Goal: Information Seeking & Learning: Learn about a topic

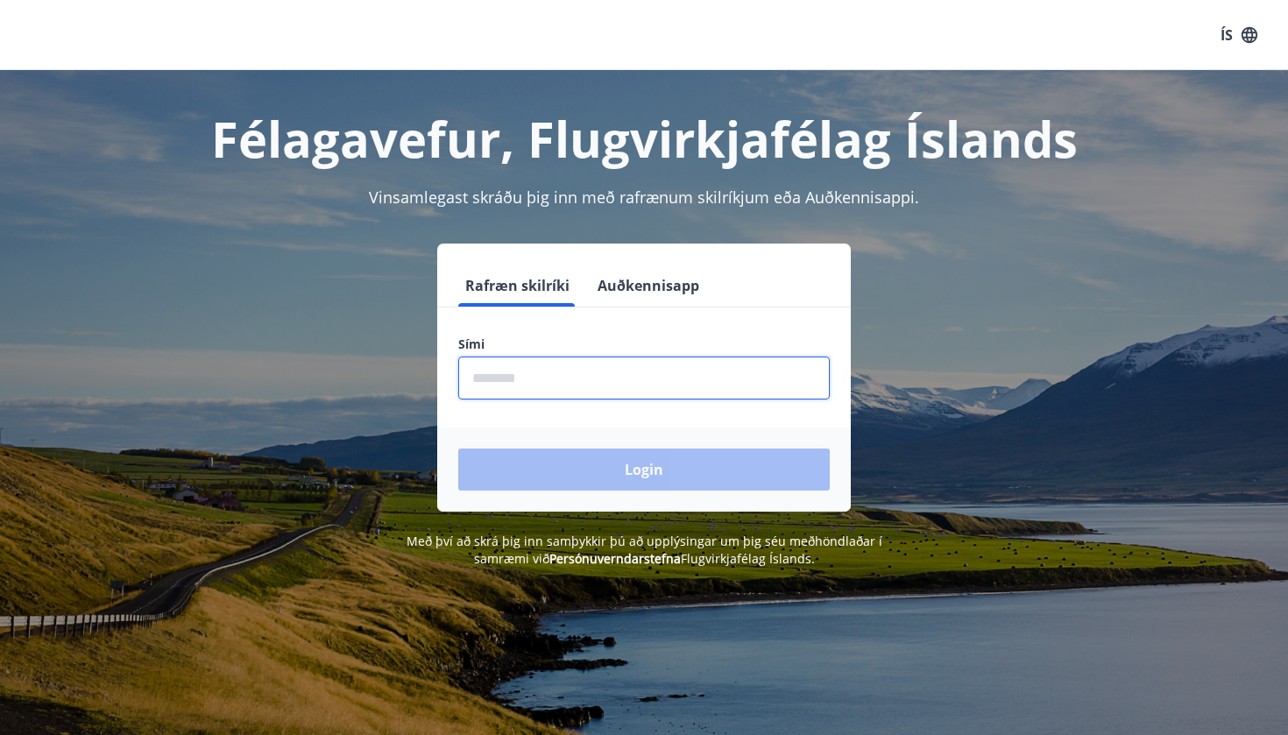
click at [560, 379] on input "phone" at bounding box center [644, 378] width 372 height 43
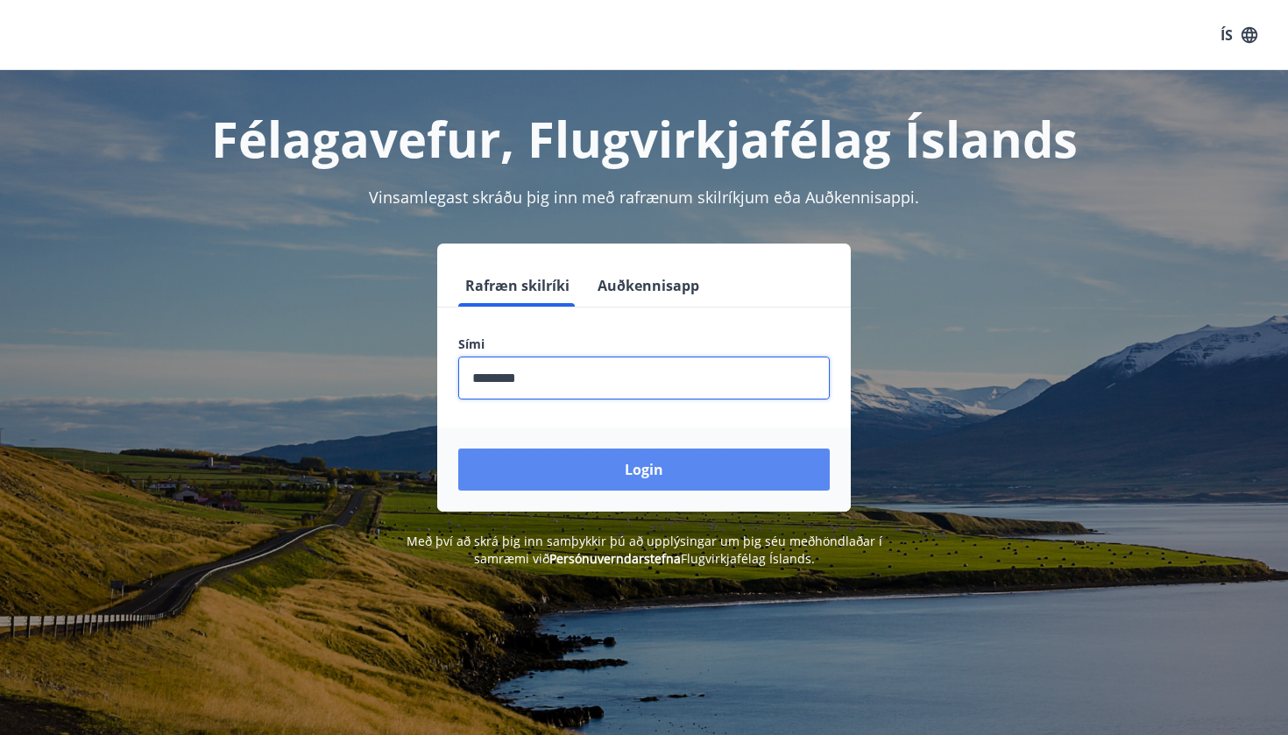
type input "********"
click at [606, 471] on button "Login" at bounding box center [644, 470] width 372 height 42
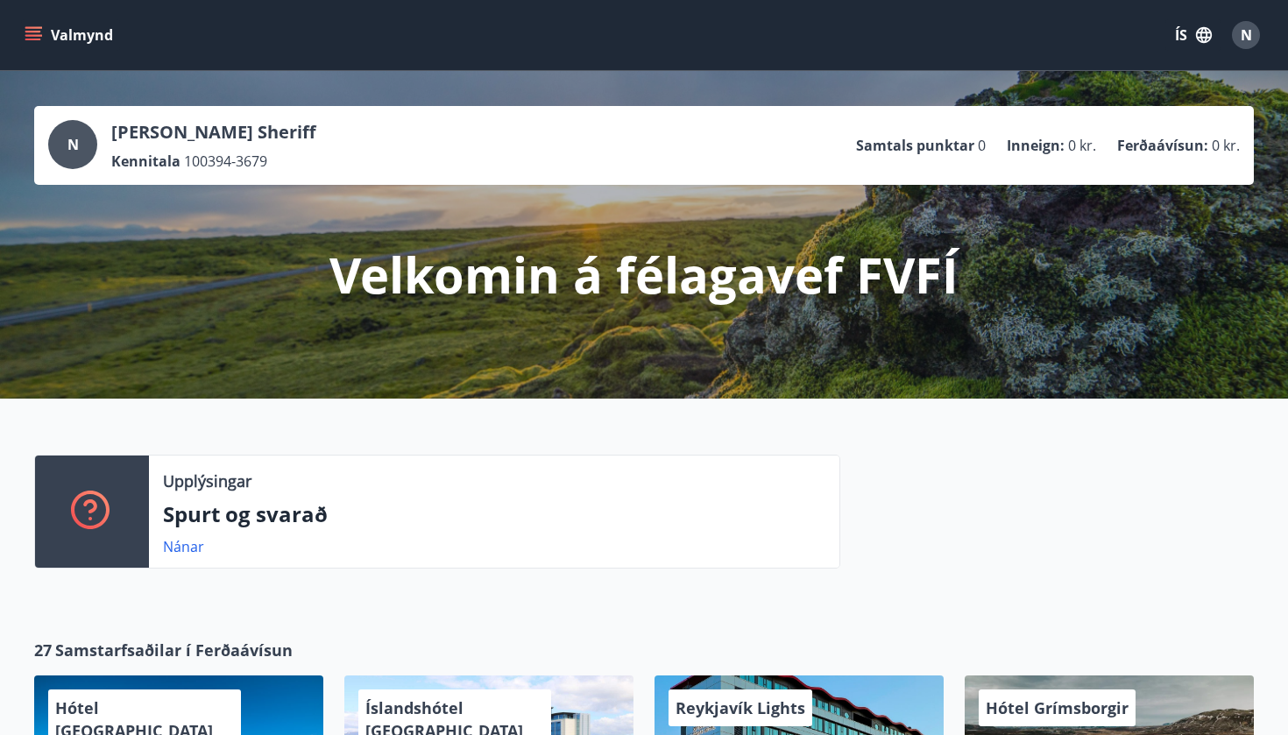
click at [38, 32] on icon "menu" at bounding box center [33, 32] width 16 height 2
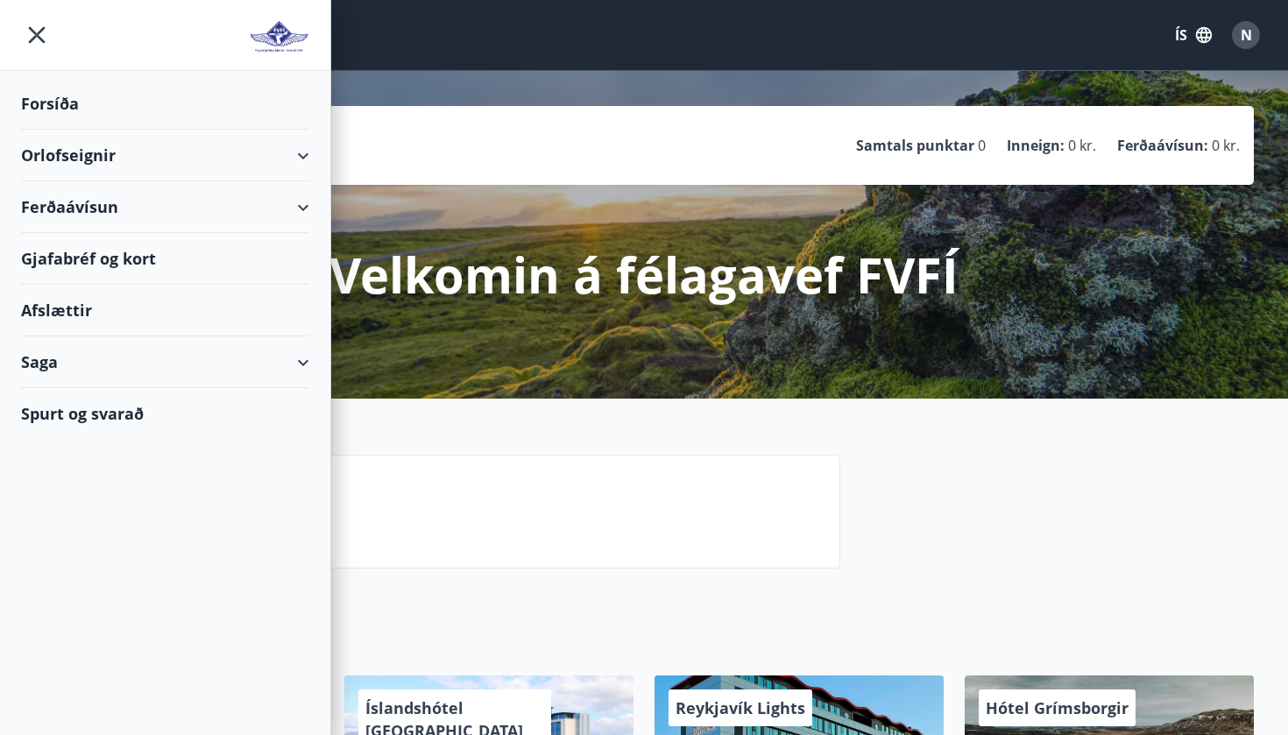
click at [103, 258] on div "Gjafabréf og kort" at bounding box center [165, 259] width 288 height 52
click at [73, 306] on div "Afslættir" at bounding box center [165, 311] width 288 height 52
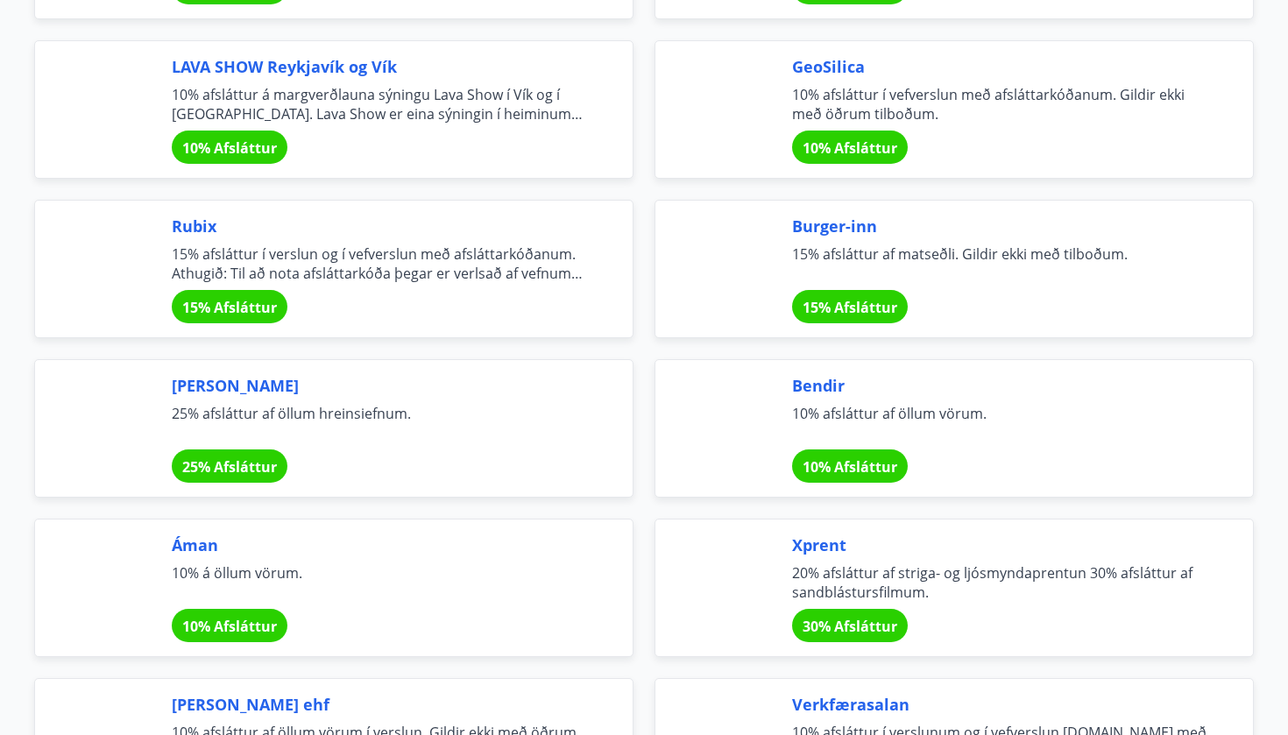
scroll to position [2419, 0]
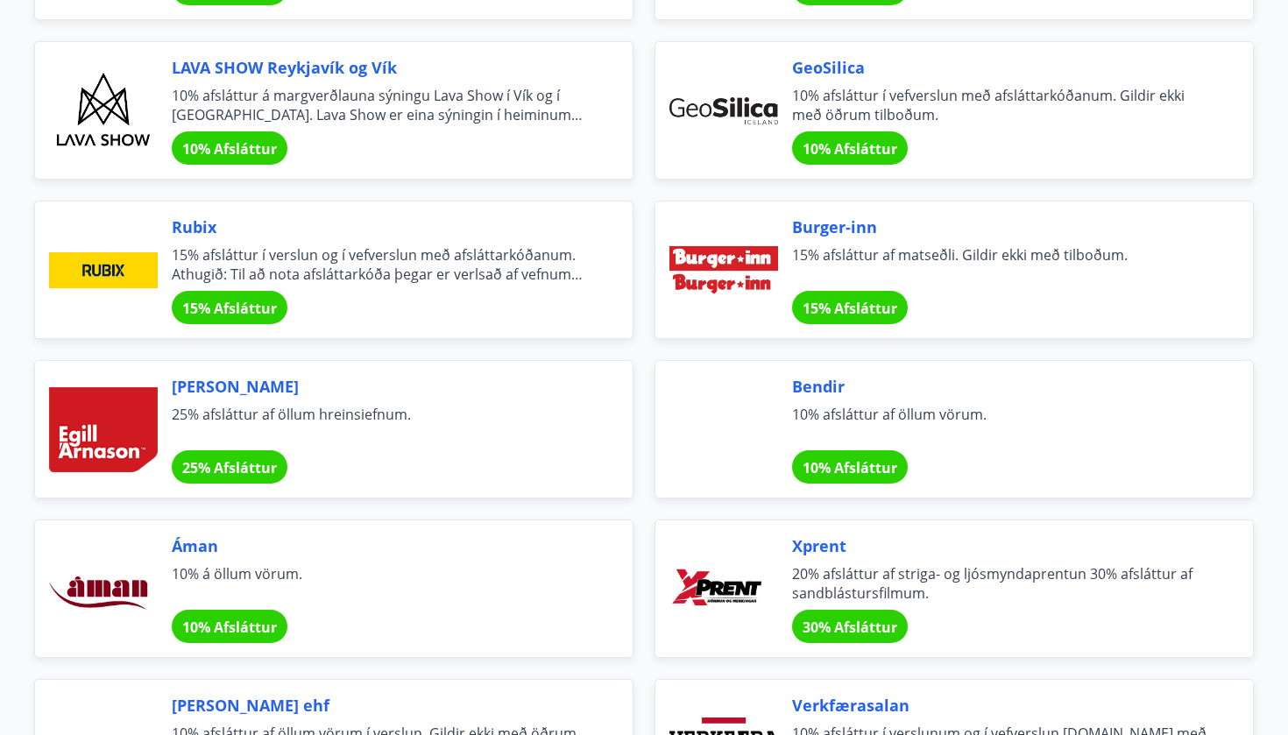
click at [882, 148] on span "10% Afsláttur" at bounding box center [850, 148] width 95 height 19
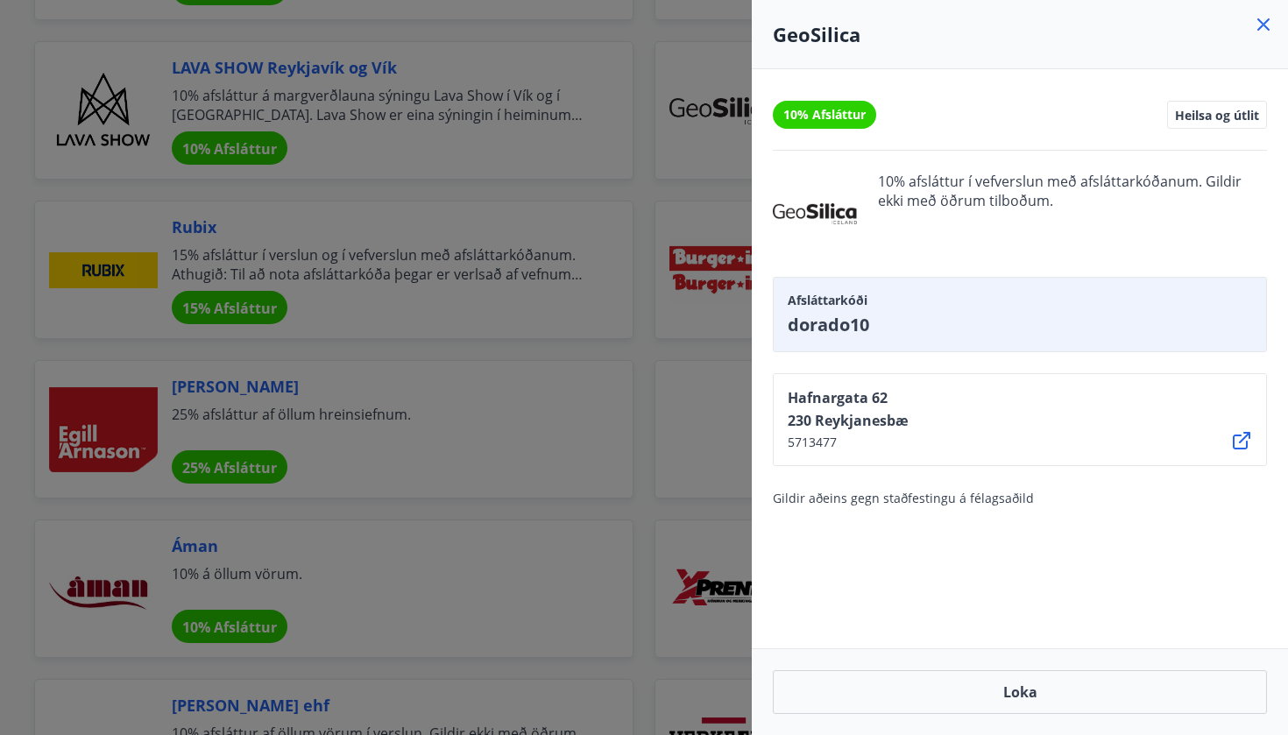
click at [1257, 22] on icon at bounding box center [1263, 24] width 21 height 21
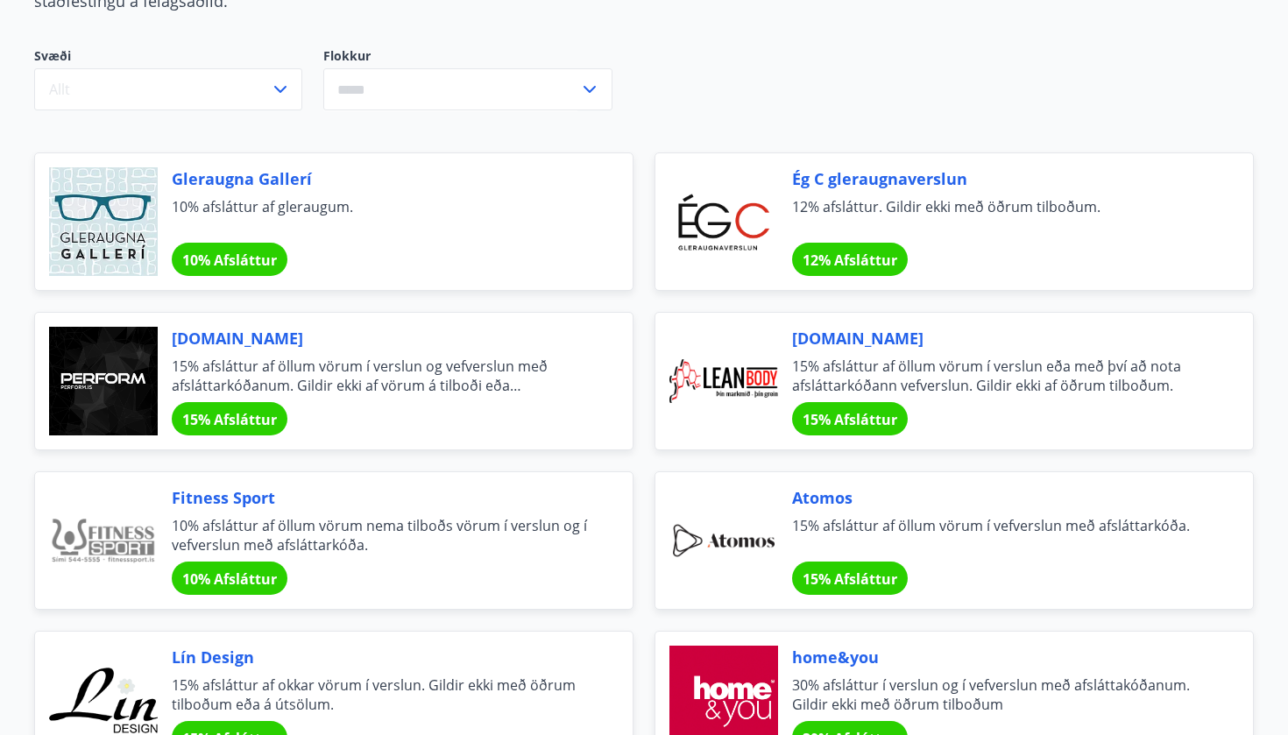
scroll to position [237, 0]
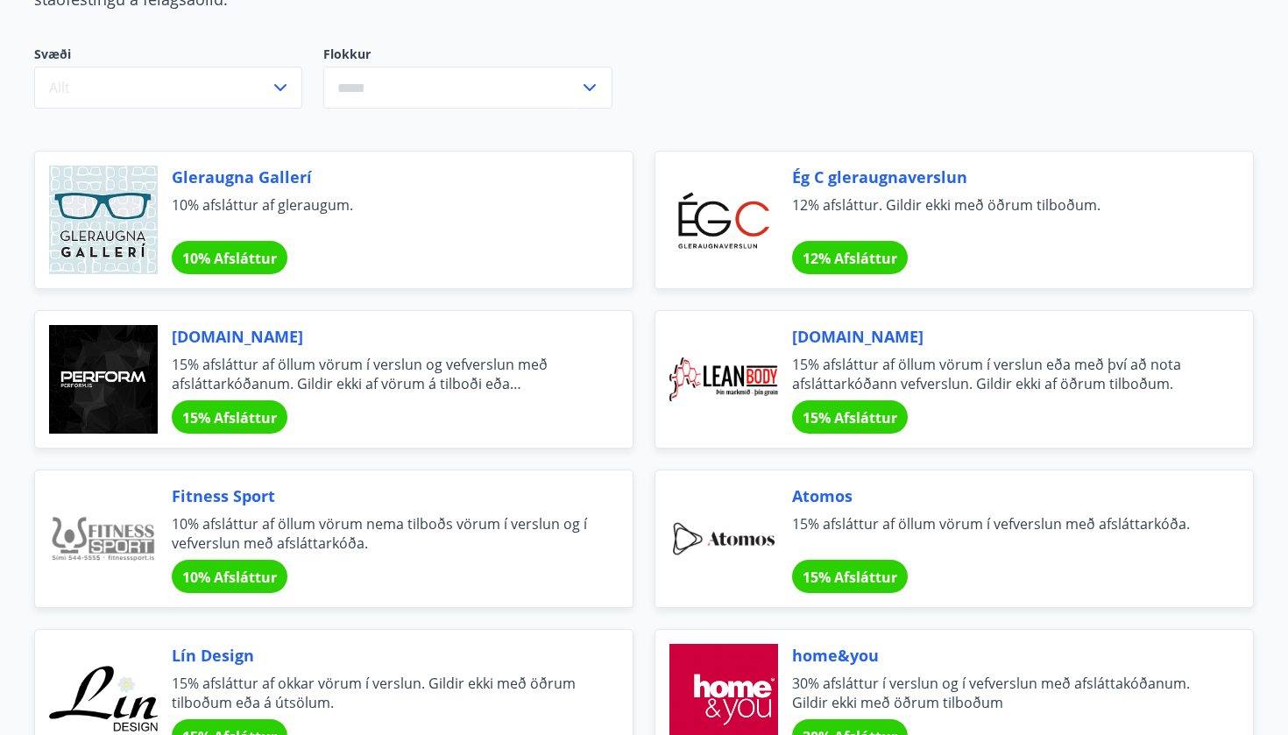
click at [251, 420] on span "15% Afsláttur" at bounding box center [229, 417] width 95 height 19
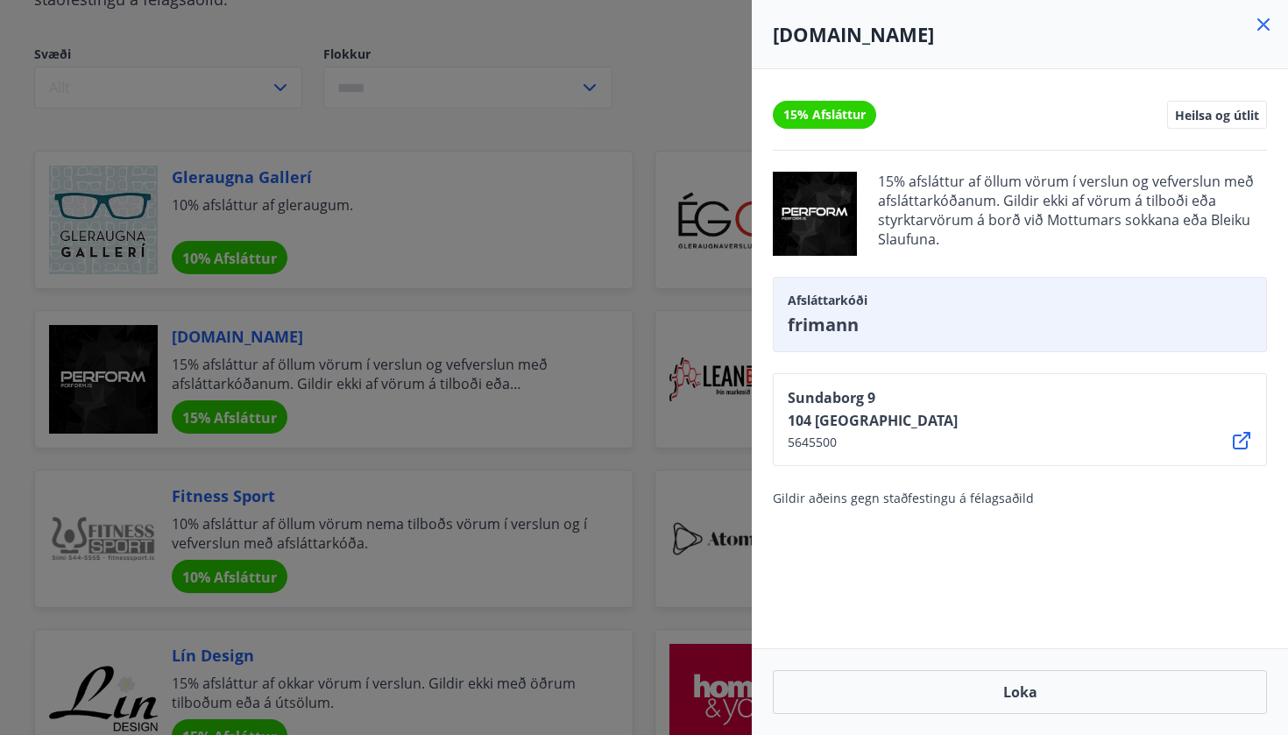
click at [1264, 29] on icon at bounding box center [1263, 24] width 21 height 21
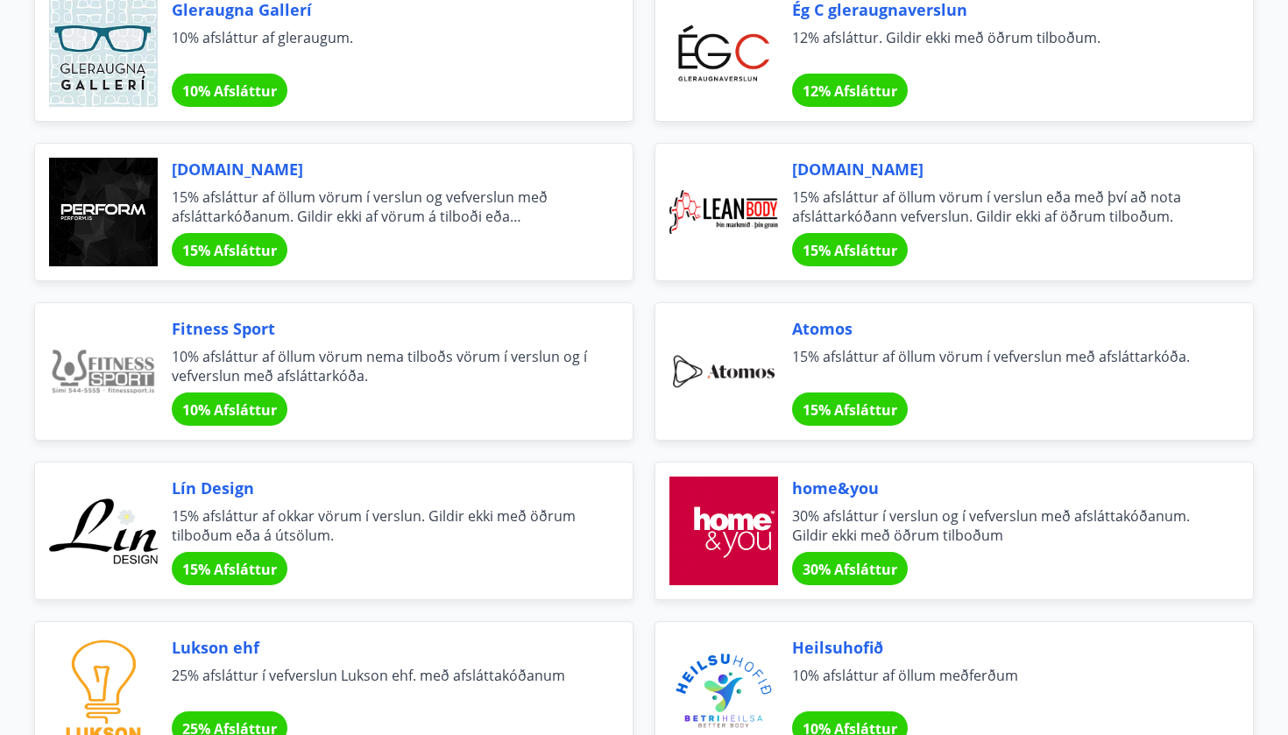
scroll to position [397, 0]
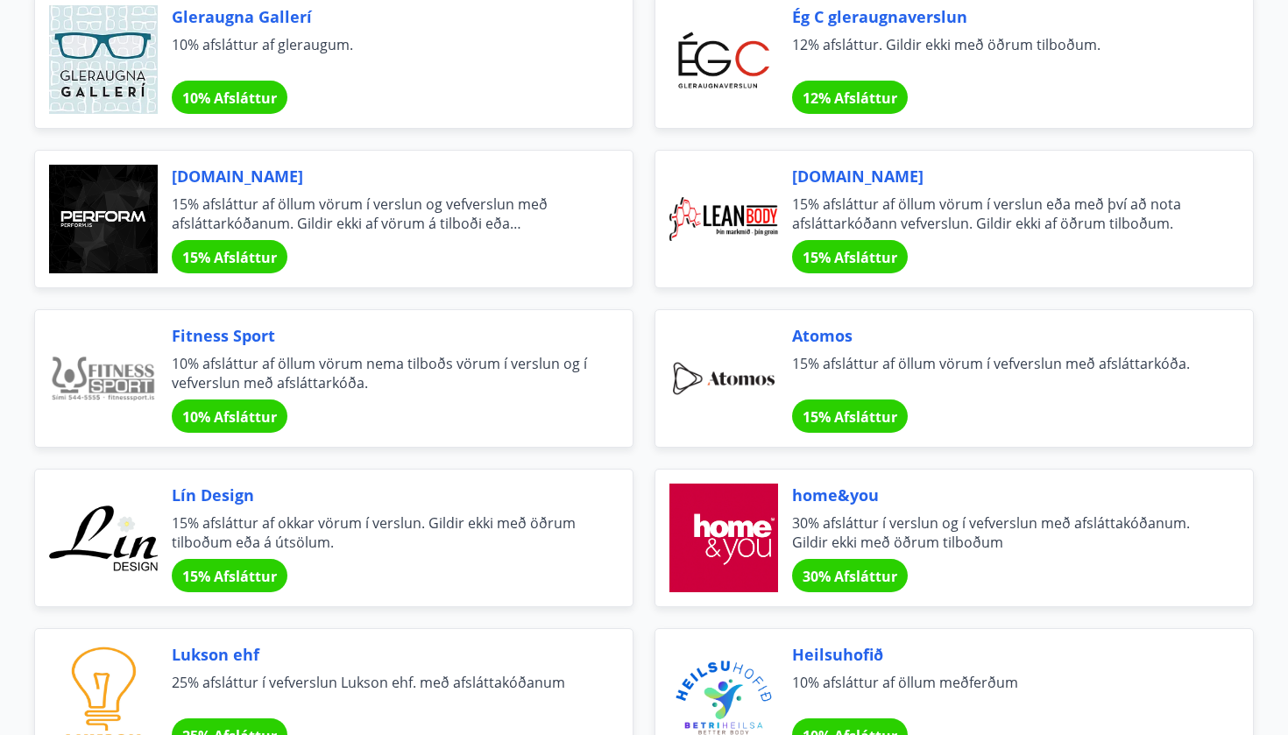
click at [846, 250] on span "15% Afsláttur" at bounding box center [850, 257] width 95 height 19
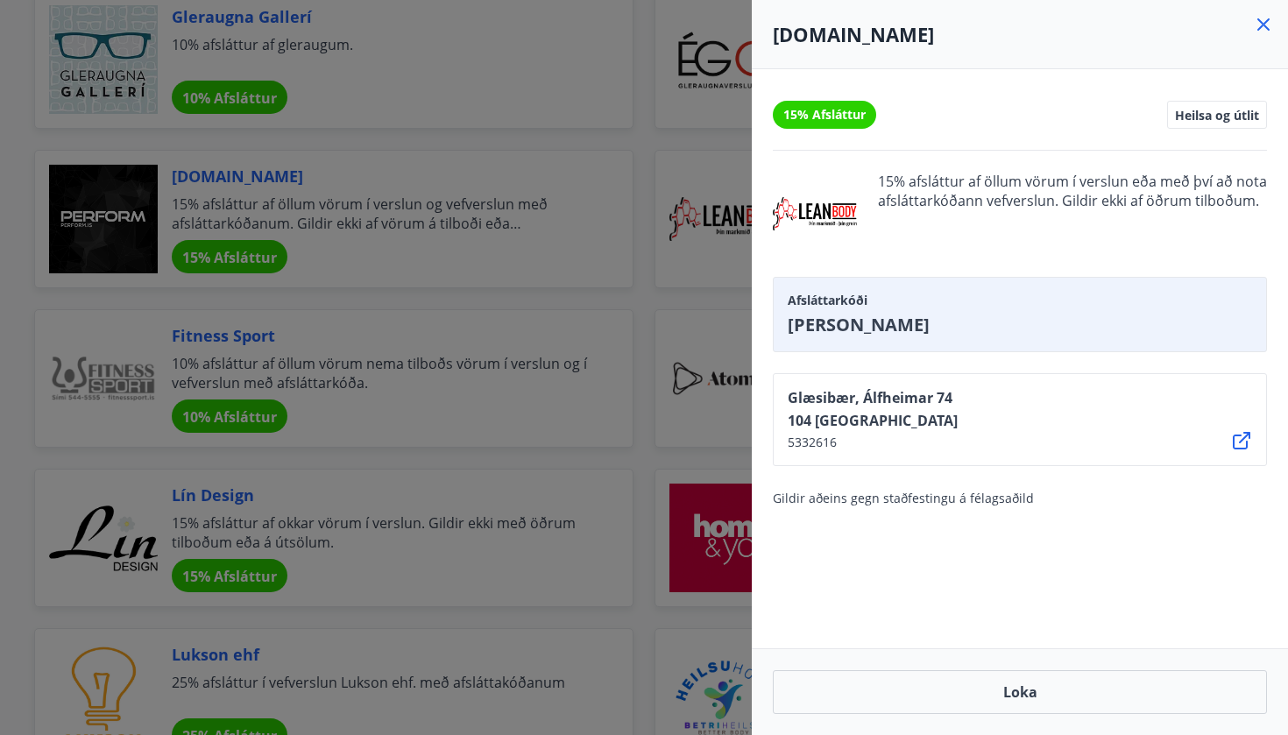
click at [1264, 30] on icon at bounding box center [1263, 24] width 21 height 21
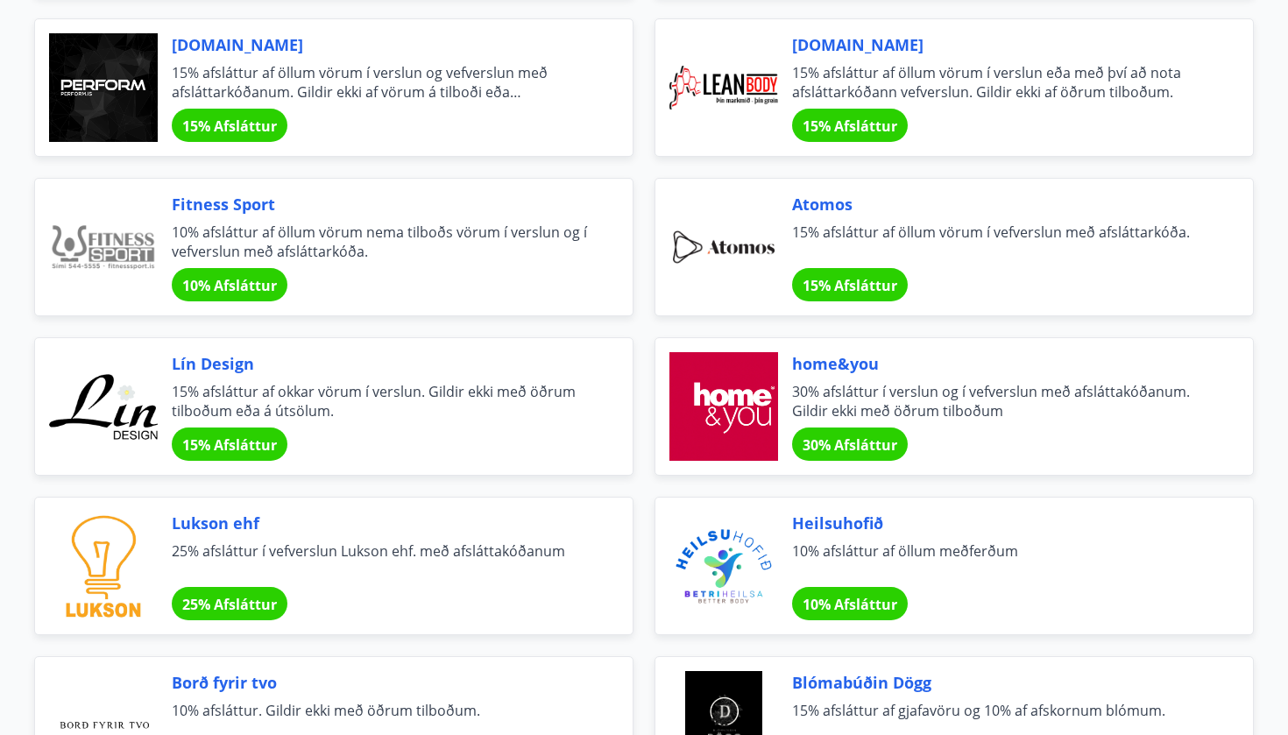
scroll to position [529, 0]
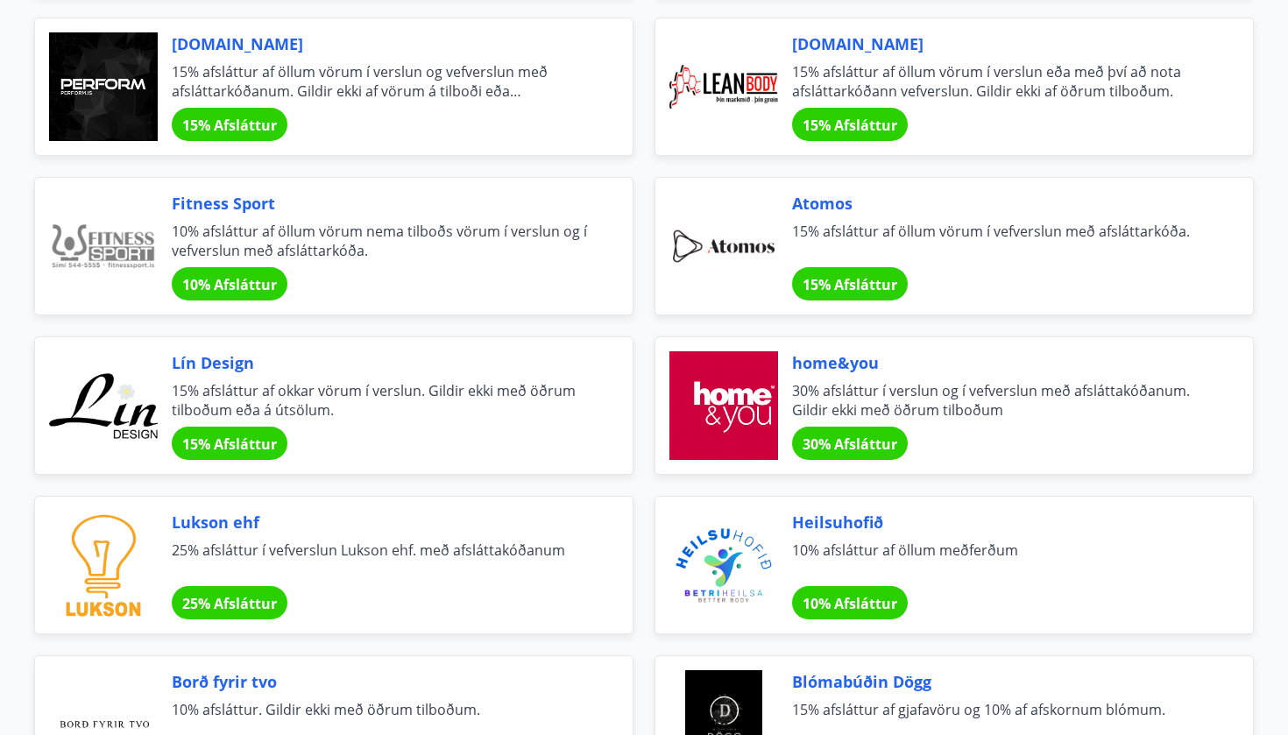
click at [272, 445] on span "15% Afsláttur" at bounding box center [229, 444] width 95 height 19
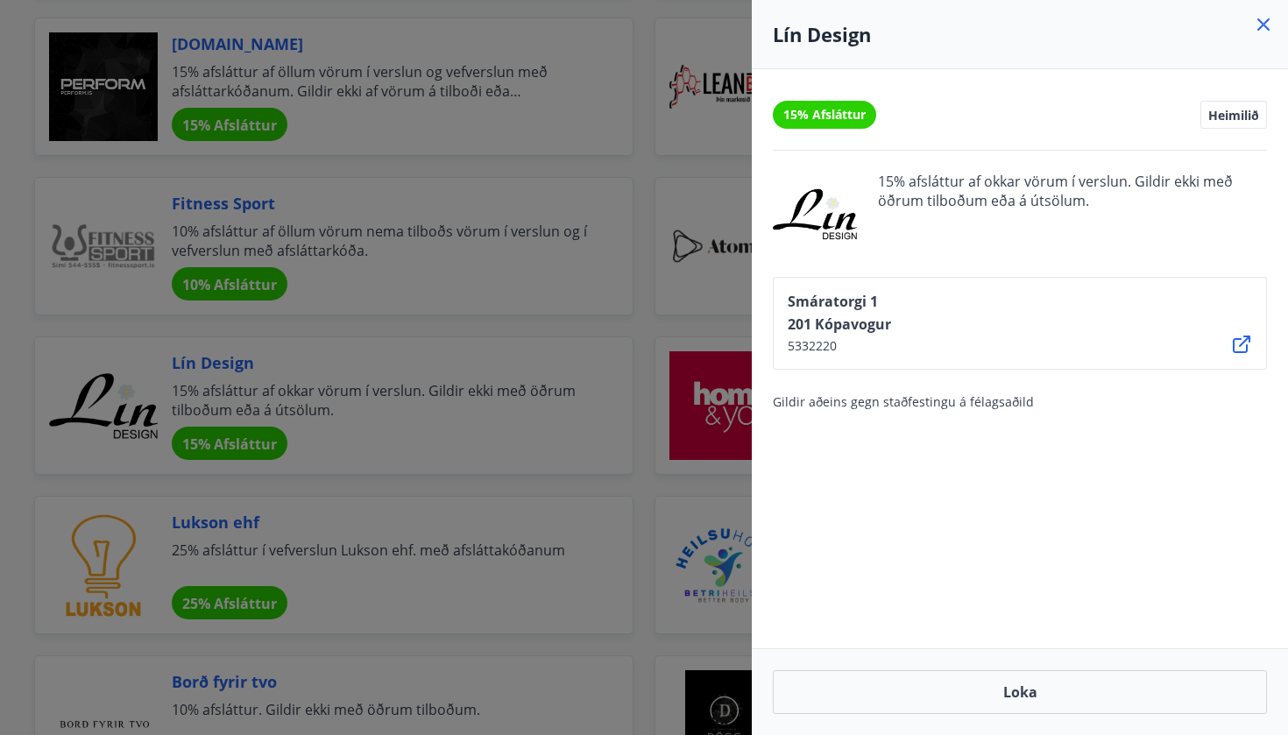
click at [1259, 24] on icon at bounding box center [1263, 24] width 21 height 21
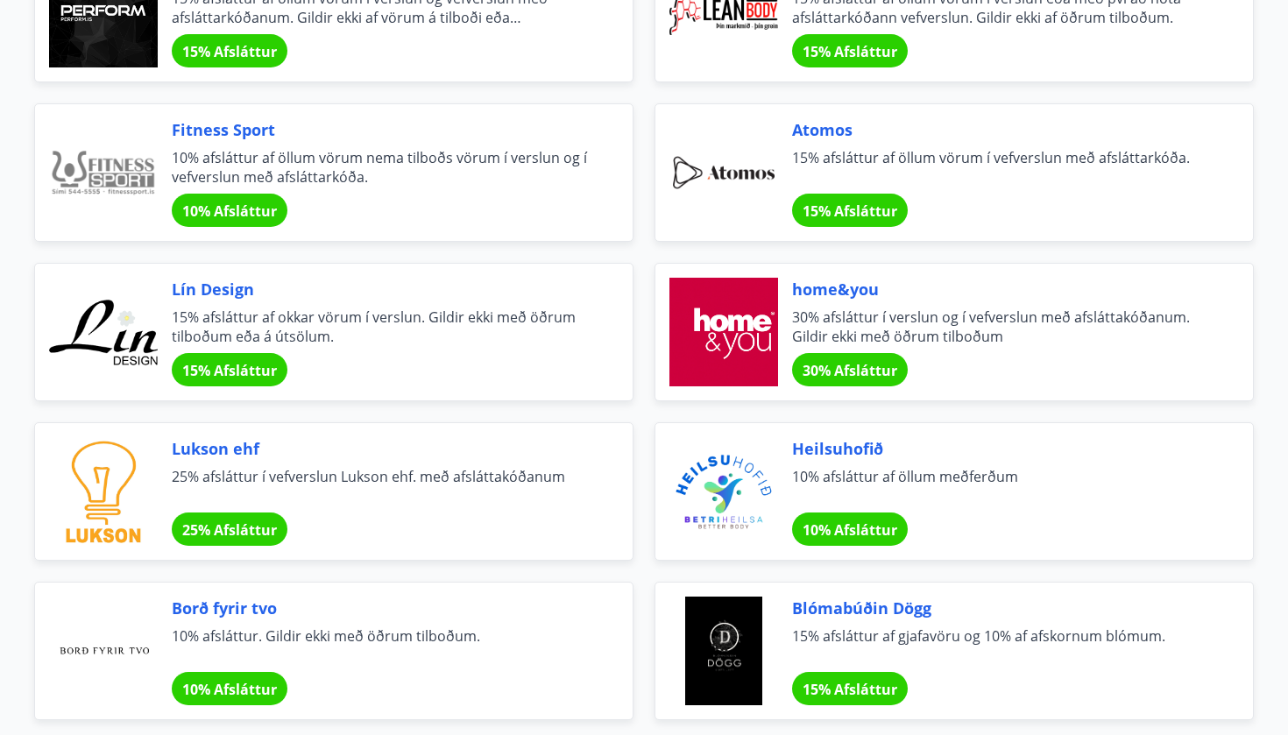
scroll to position [606, 0]
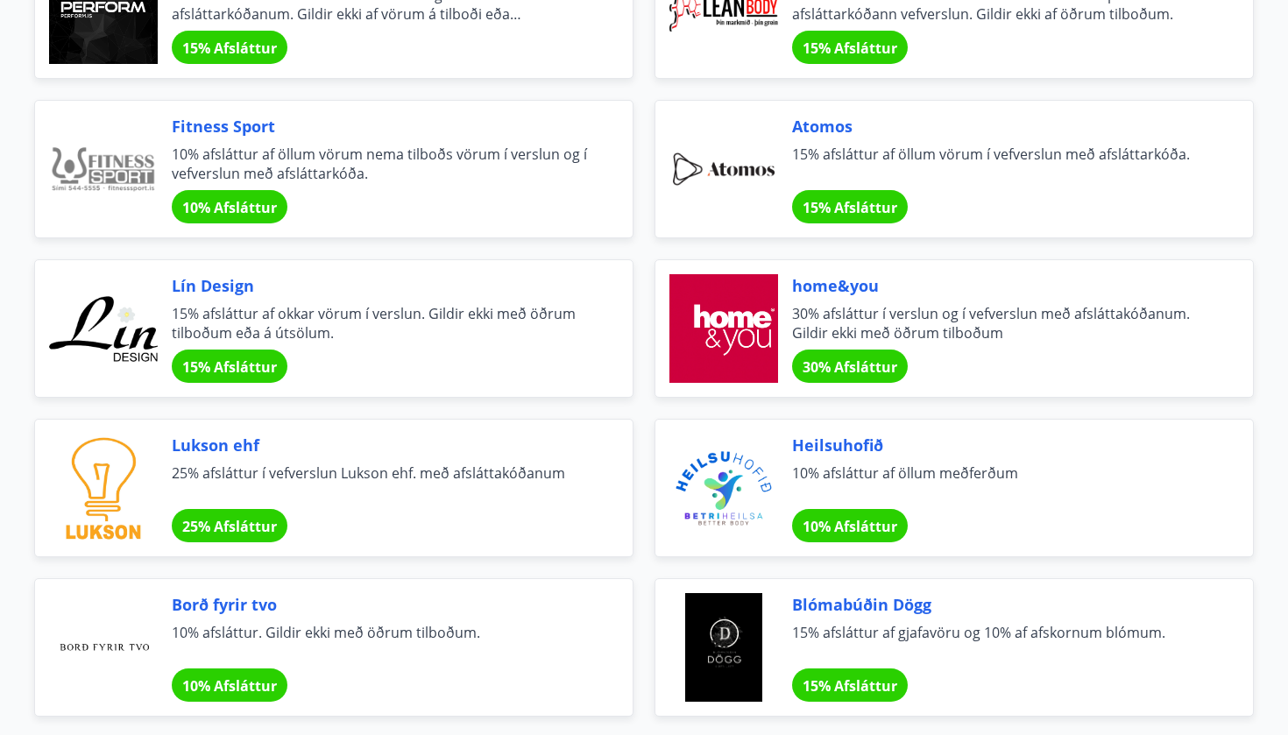
click at [837, 337] on span "30% afsláttur í verslun og í vefverslun með afsláttakóðanum. Gildir ekki með öð…" at bounding box center [1001, 323] width 419 height 39
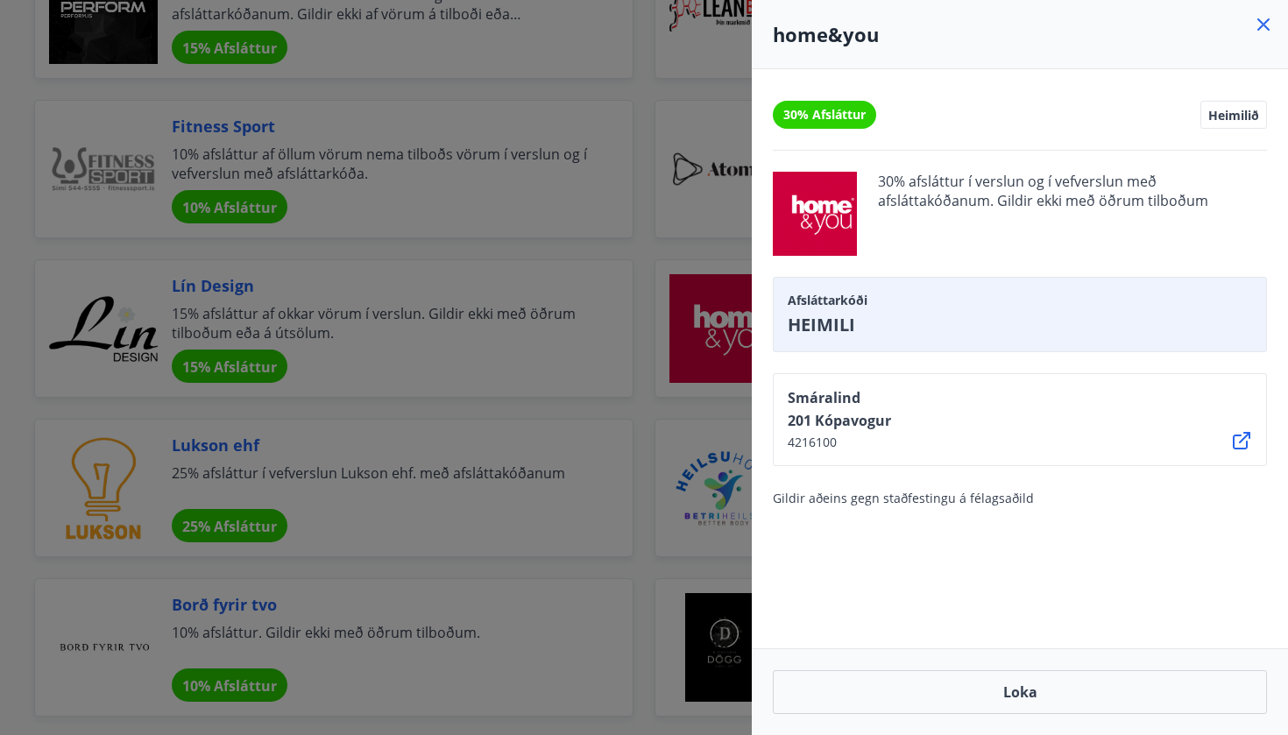
click at [1265, 28] on icon at bounding box center [1263, 24] width 21 height 21
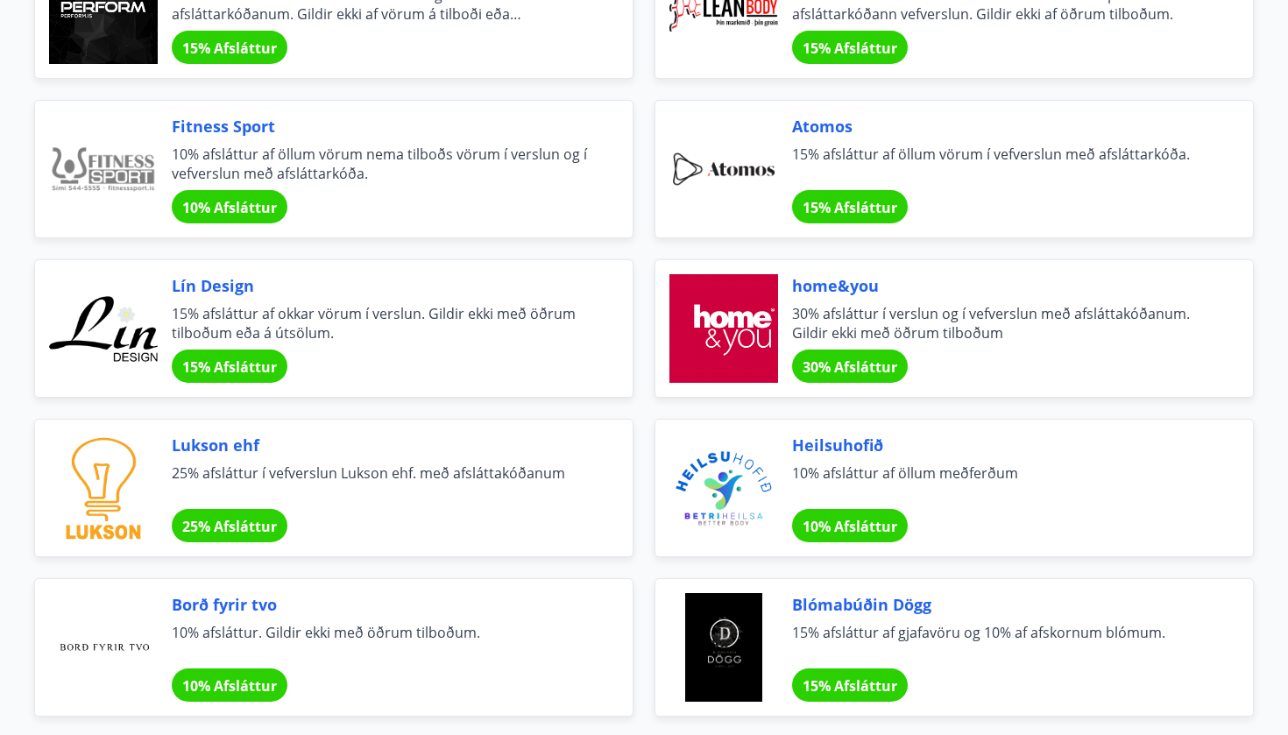
click at [208, 364] on span "15% Afsláttur" at bounding box center [229, 367] width 95 height 19
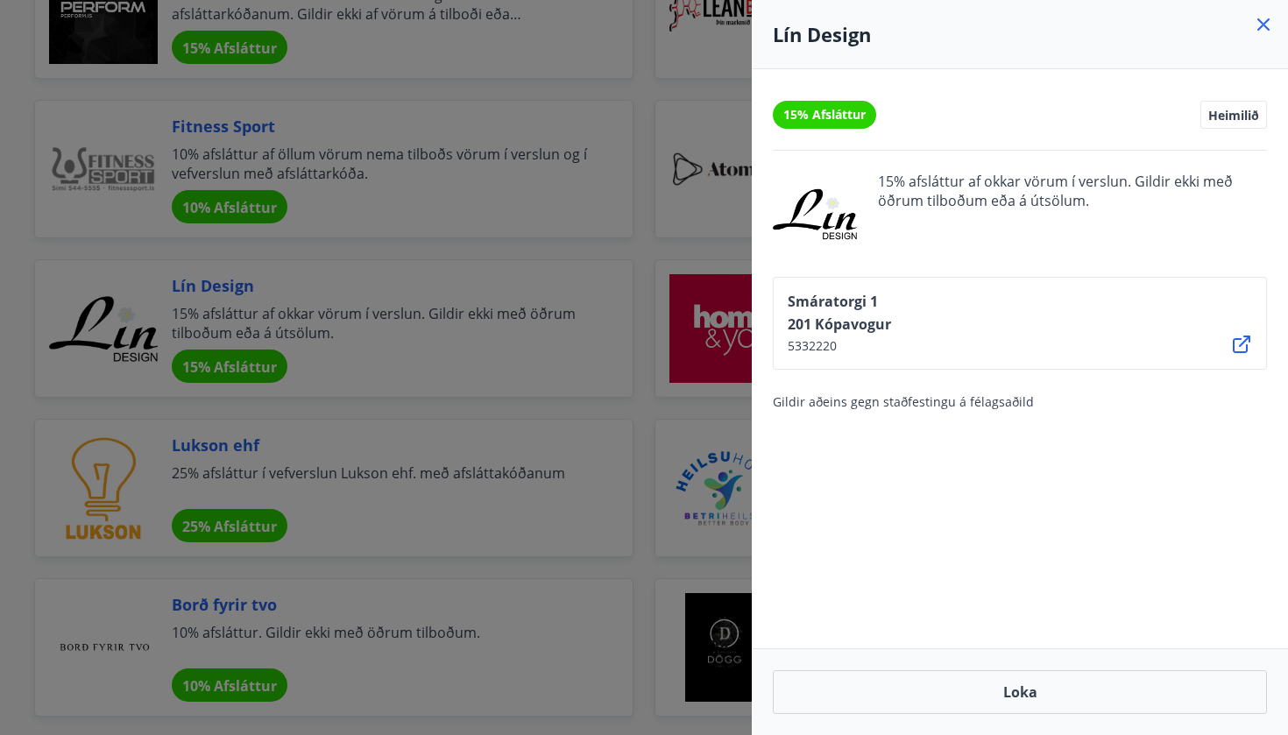
click at [1263, 25] on icon at bounding box center [1263, 24] width 12 height 12
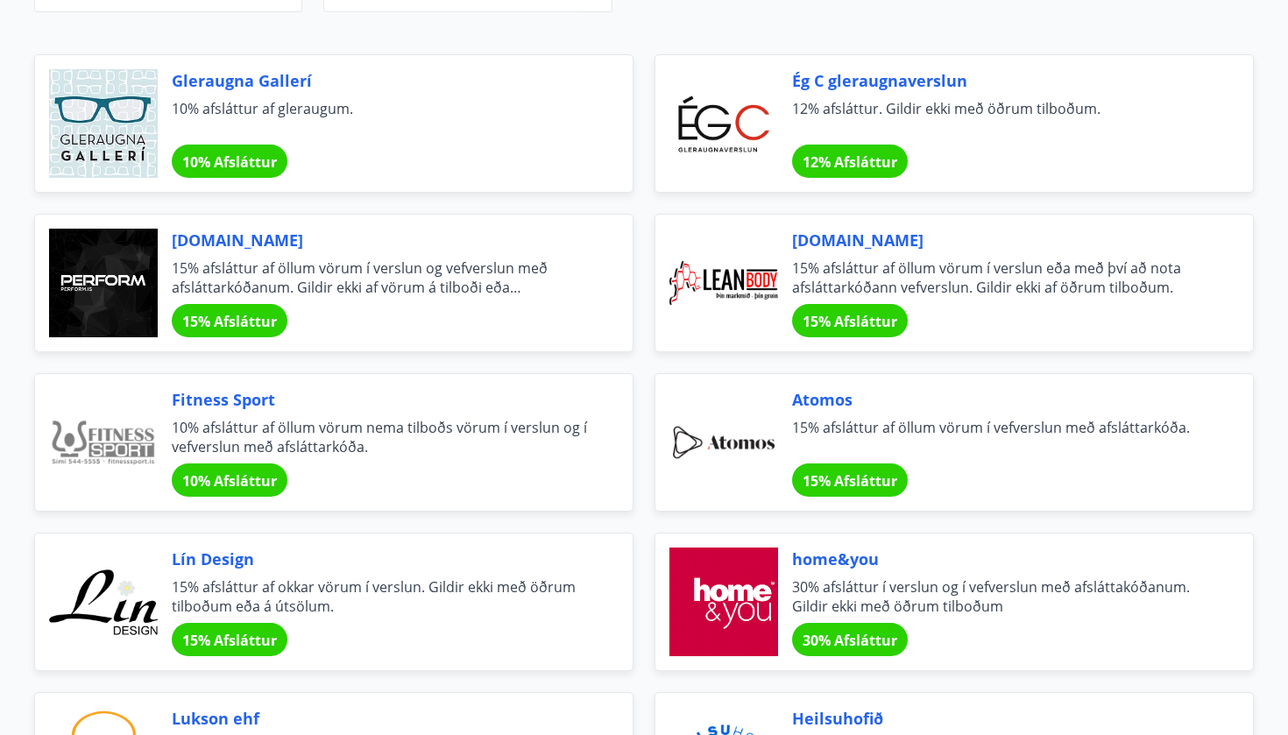
scroll to position [328, 0]
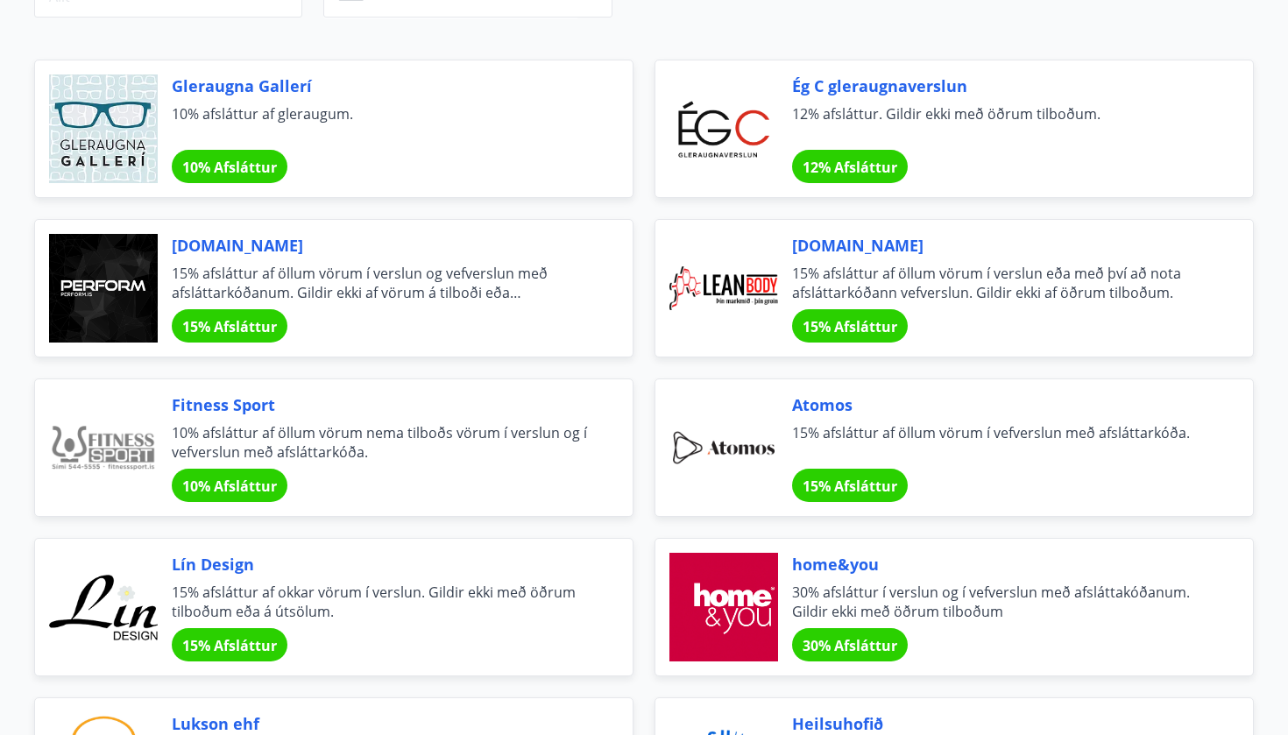
click at [197, 488] on span "10% Afsláttur" at bounding box center [229, 486] width 95 height 19
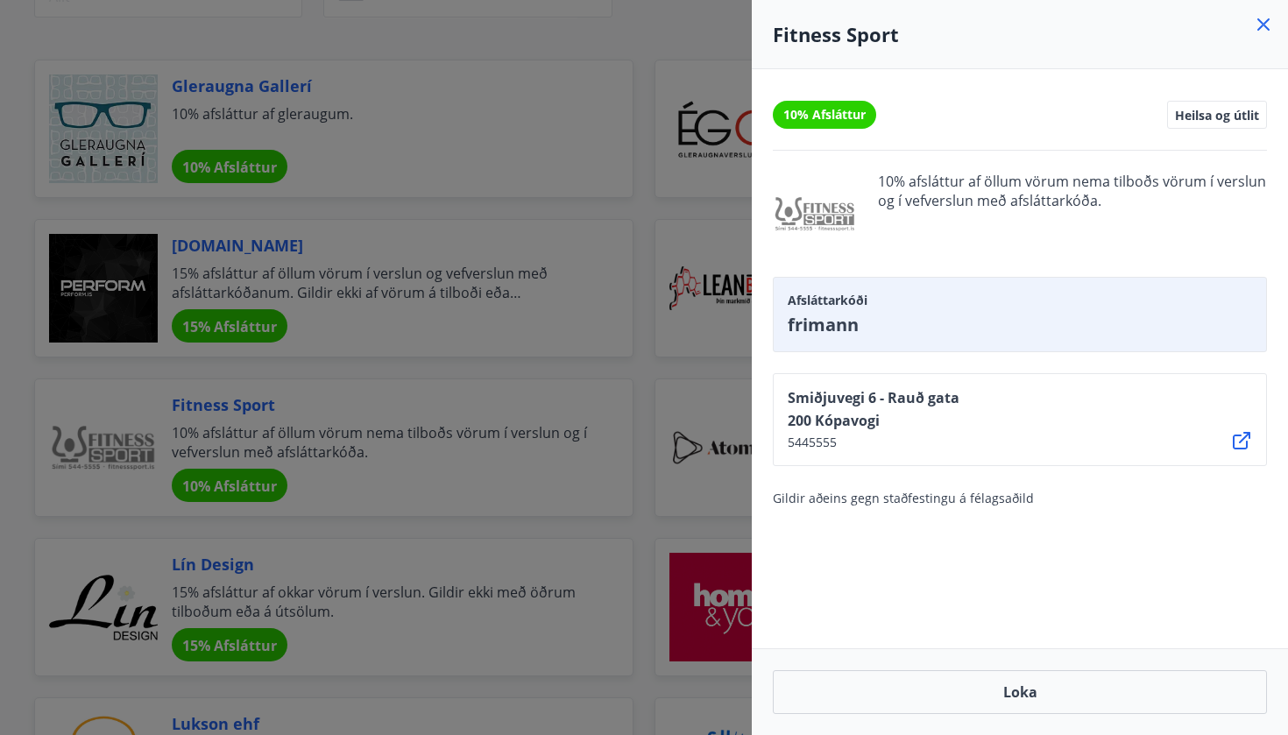
click at [1267, 31] on icon at bounding box center [1263, 24] width 21 height 21
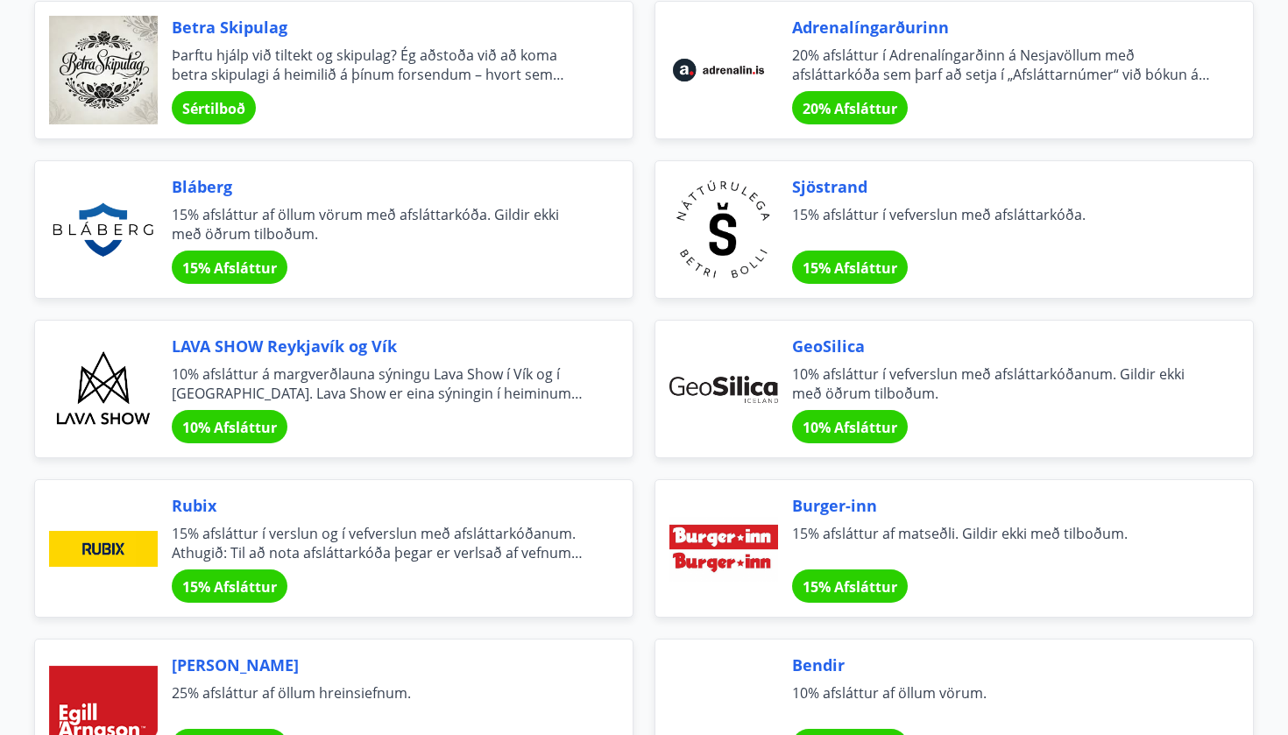
scroll to position [2143, 0]
